Goal: Information Seeking & Learning: Learn about a topic

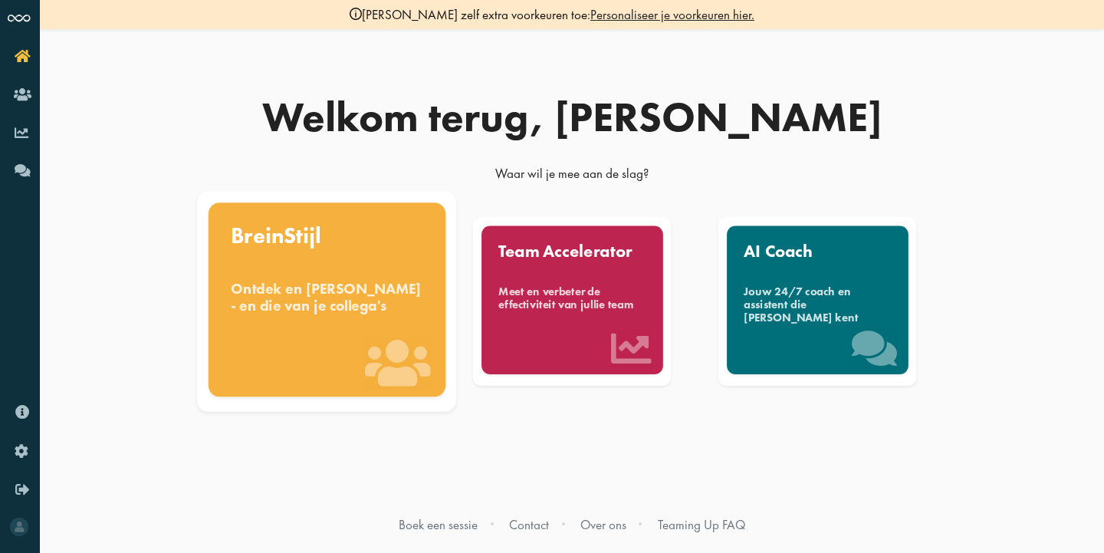
click at [375, 271] on div "BreinStijl Ontdek en benut jouw denkstijl - en die van je collega's" at bounding box center [326, 299] width 237 height 194
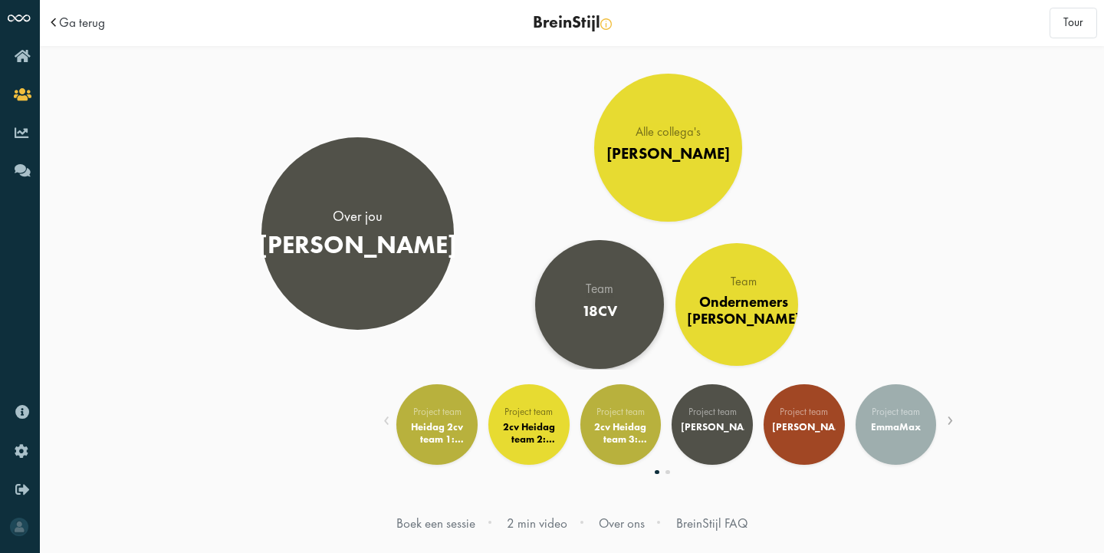
click at [613, 316] on div "18CV" at bounding box center [598, 311] width 35 height 18
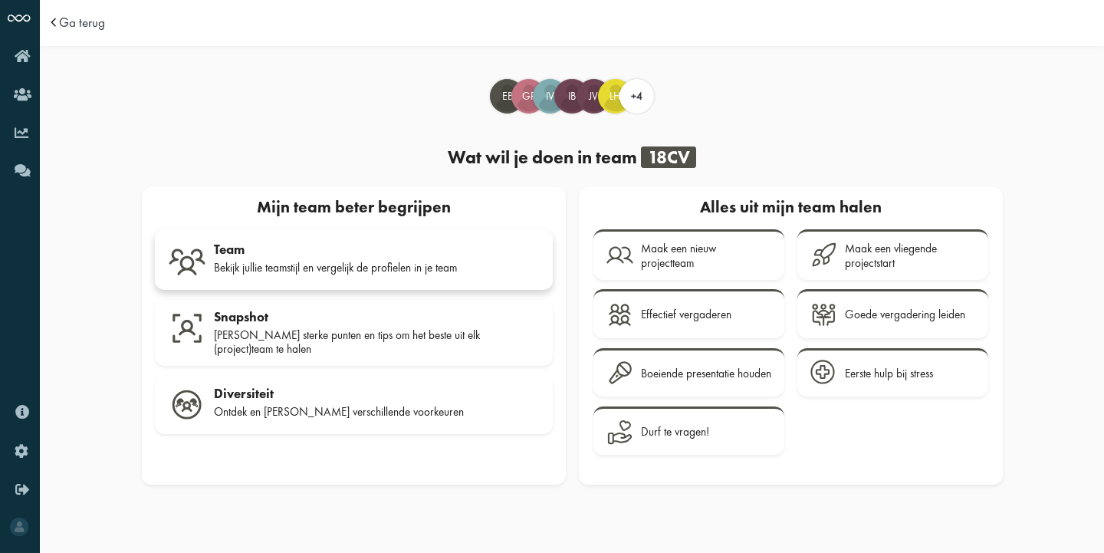
click at [308, 261] on div "Bekijk jullie teamstijl en vergelijk de profielen in je team" at bounding box center [377, 268] width 326 height 14
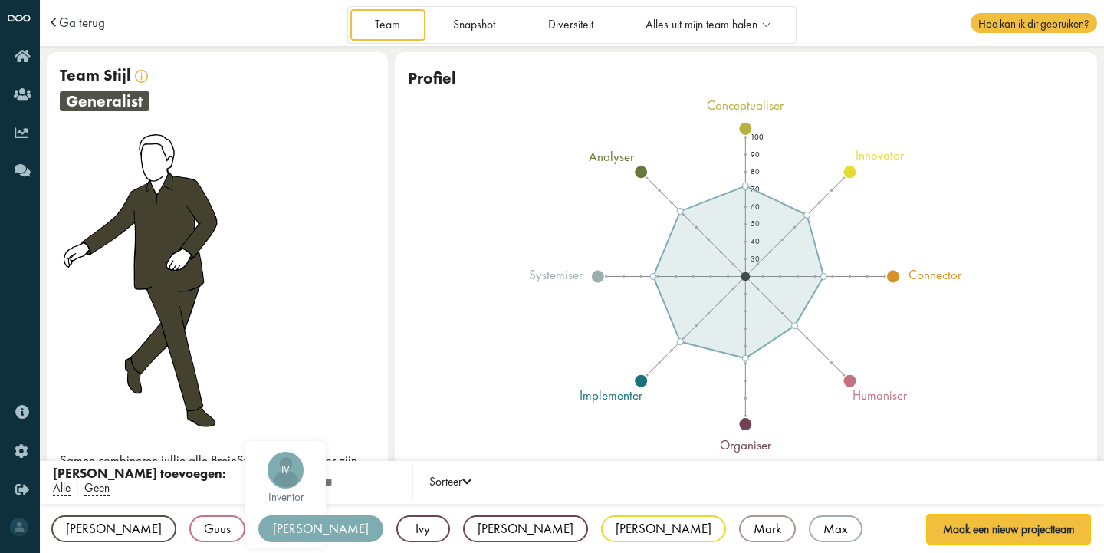
click at [258, 529] on div "[PERSON_NAME]" at bounding box center [320, 528] width 125 height 27
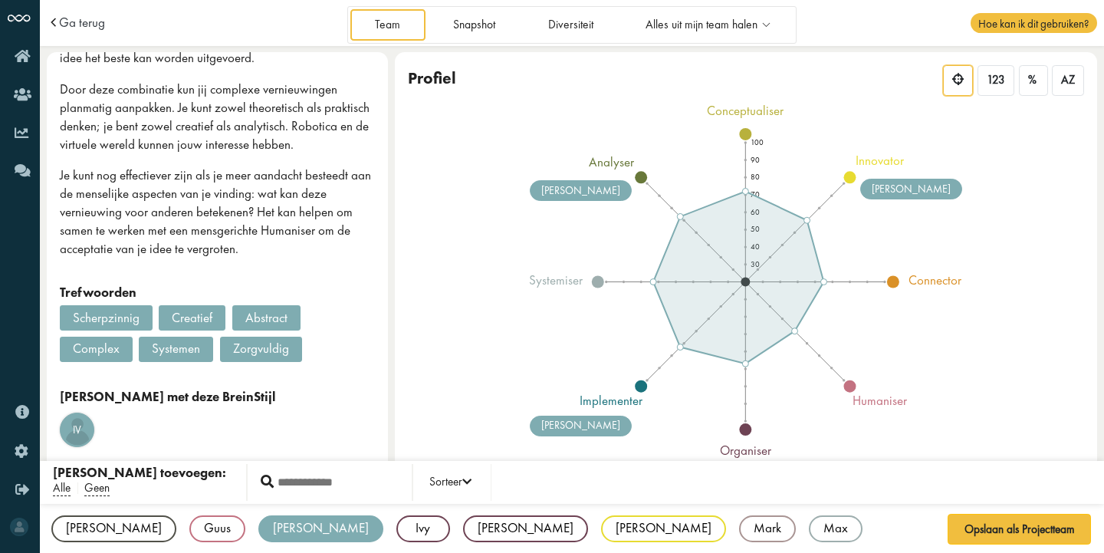
scroll to position [392, 0]
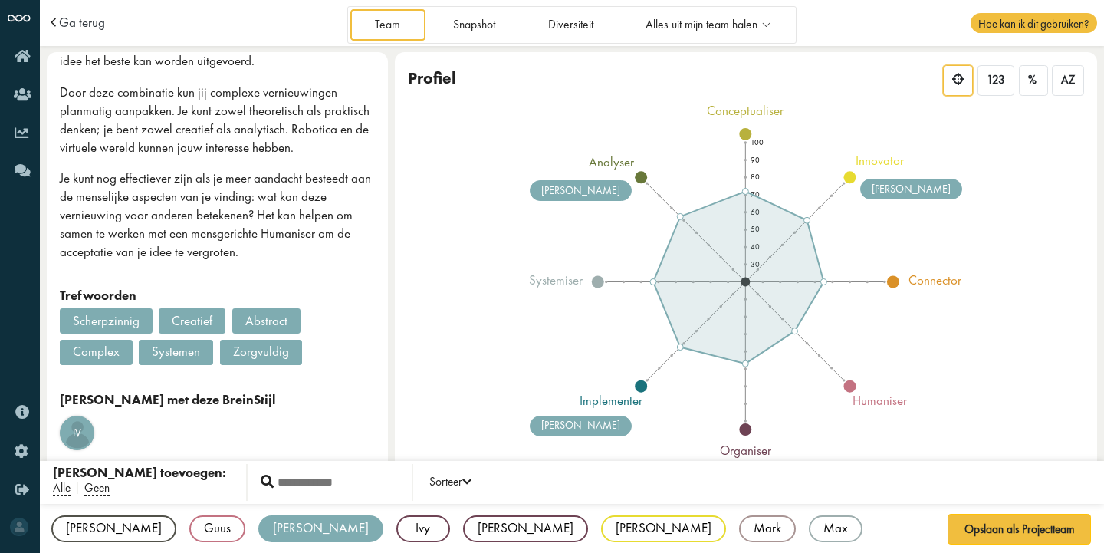
click at [238, 426] on div "Iv [PERSON_NAME] inventor" at bounding box center [218, 433] width 316 height 35
click at [67, 426] on span "Iv" at bounding box center [77, 433] width 33 height 15
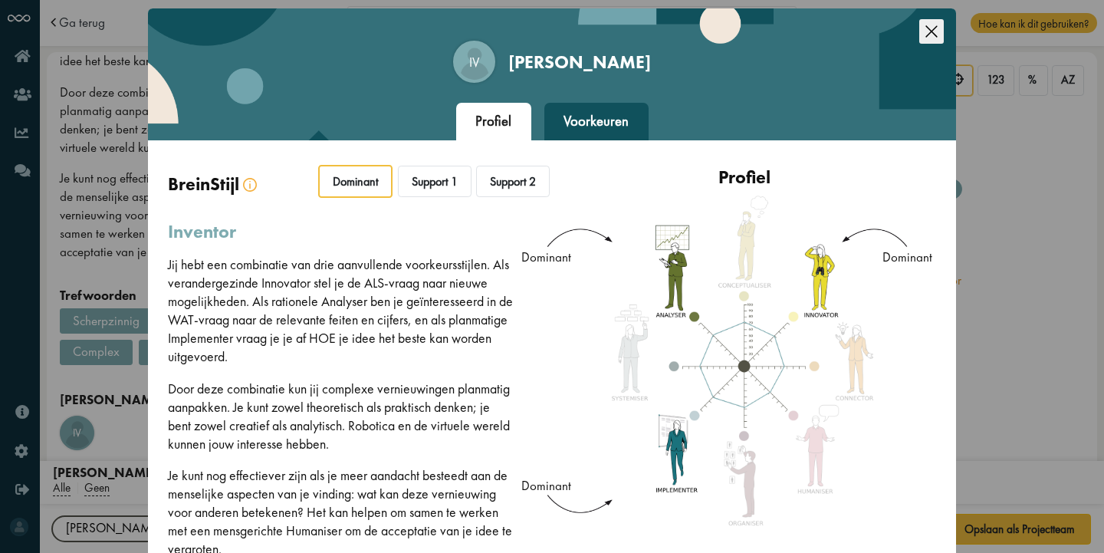
scroll to position [0, 0]
click at [919, 29] on icon "Close this dialog" at bounding box center [931, 31] width 25 height 25
